Goal: Information Seeking & Learning: Check status

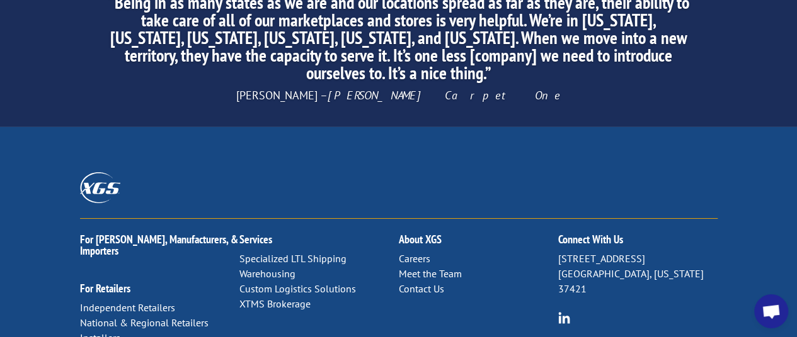
scroll to position [2068, 0]
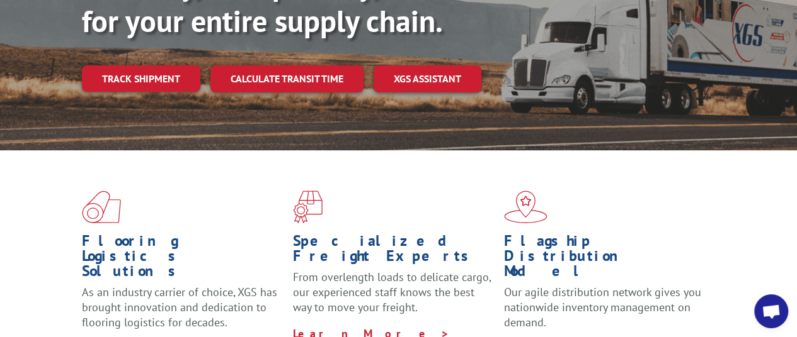
scroll to position [204, 0]
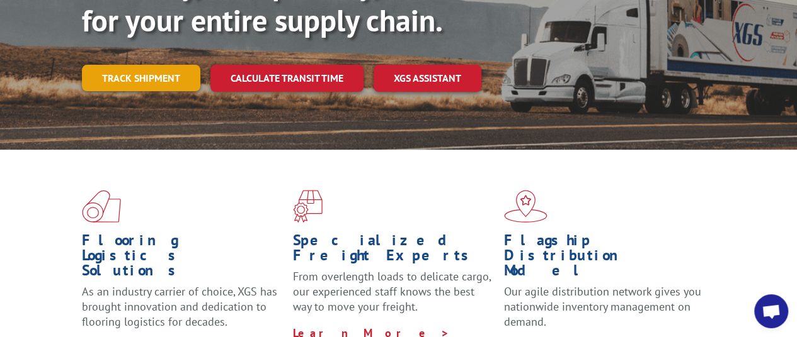
click at [145, 65] on link "Track shipment" at bounding box center [141, 78] width 118 height 26
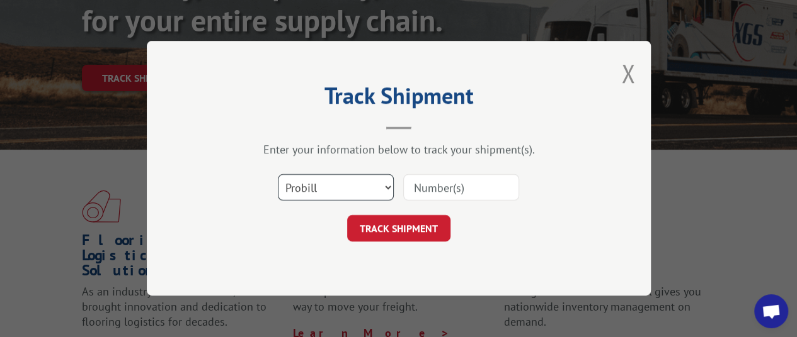
click at [354, 181] on select "Select category... Probill BOL PO" at bounding box center [336, 188] width 116 height 26
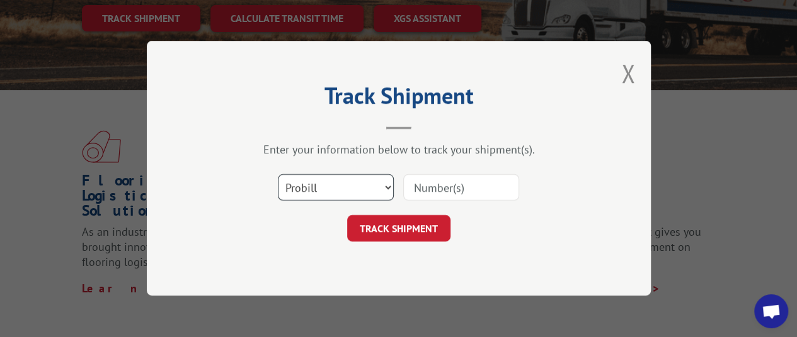
scroll to position [264, 0]
click at [354, 181] on select "Select category... Probill BOL PO" at bounding box center [336, 188] width 116 height 26
click at [431, 195] on input at bounding box center [461, 188] width 116 height 26
paste input "16584608"
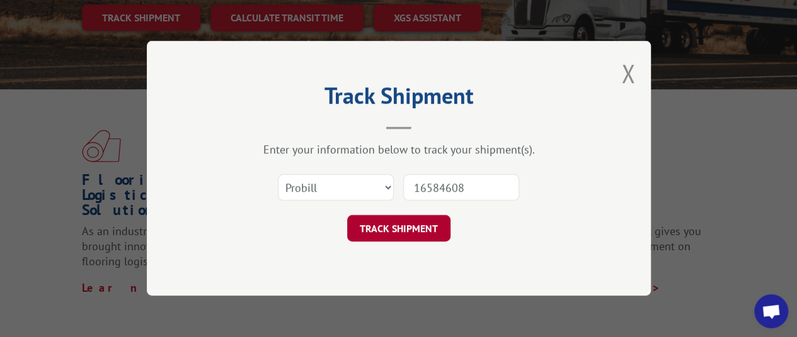
type input "16584608"
click at [418, 229] on button "TRACK SHIPMENT" at bounding box center [398, 229] width 103 height 26
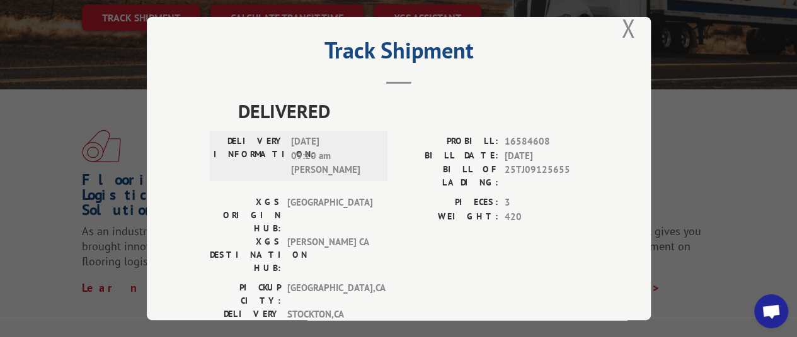
scroll to position [48, 0]
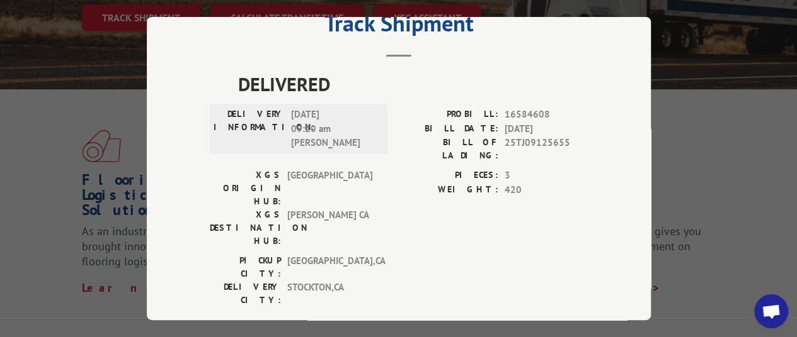
click at [508, 108] on span "16584608" at bounding box center [545, 115] width 83 height 14
copy span "16584608"
click at [549, 253] on div "DELIVERED DELIVERY INFORMATION: 09/30/2025 09:20 am CRUZ PROBILL: 16584608 BILL…" at bounding box center [399, 209] width 378 height 278
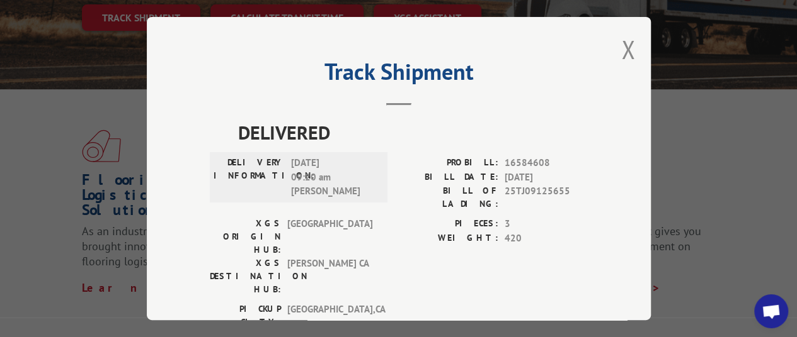
scroll to position [1, 0]
